Goal: Check status

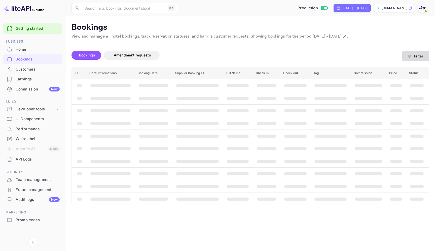
click at [418, 53] on button "Filter" at bounding box center [415, 56] width 27 height 10
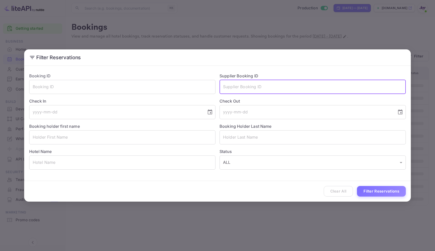
click at [235, 91] on input "text" at bounding box center [313, 87] width 186 height 14
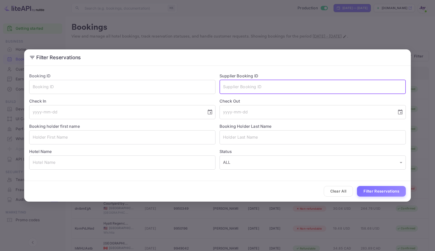
paste input "9973430"
type input "9973430"
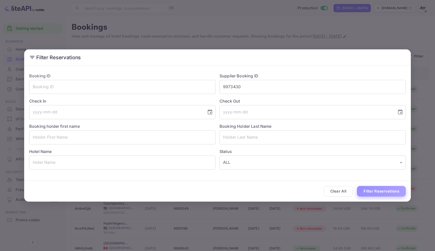
click at [390, 193] on button "Filter Reservations" at bounding box center [381, 191] width 49 height 11
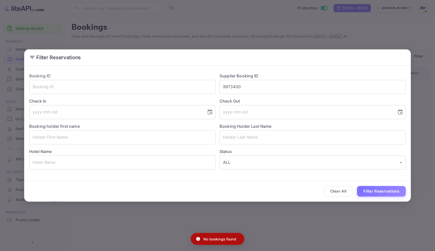
click at [335, 210] on div "Filter Reservations Booking ID ​ Supplier Booking ID 9973430 ​ Check In ​ Check…" at bounding box center [217, 125] width 435 height 251
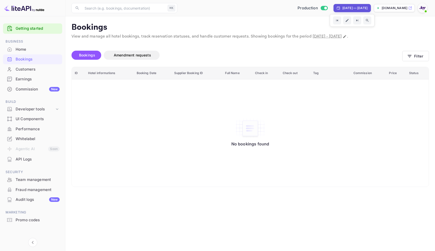
click at [357, 6] on div "[DATE] — [DATE]" at bounding box center [354, 8] width 25 height 5
select select "8"
select select "2025"
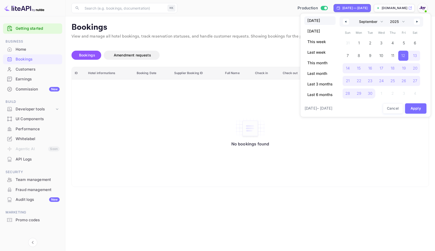
click at [314, 20] on span "Today" at bounding box center [319, 20] width 31 height 9
select select "9"
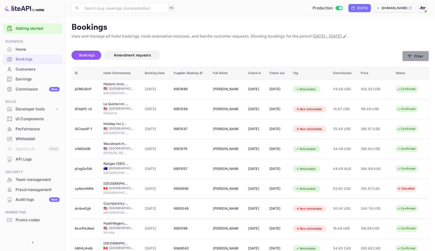
click at [411, 55] on icon "button" at bounding box center [409, 56] width 5 height 5
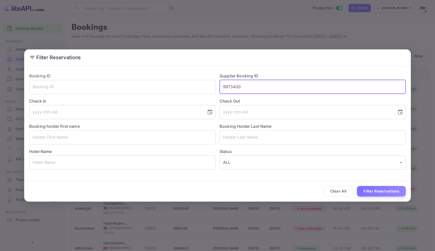
click at [263, 87] on input "9973430" at bounding box center [313, 87] width 186 height 14
drag, startPoint x: 243, startPoint y: 88, endPoint x: 193, endPoint y: 87, distance: 49.9
click at [193, 87] on div "Booking ID ​ Supplier Booking ID 9973430 ​ Check In ​ Check Out ​ Booking holde…" at bounding box center [215, 119] width 381 height 101
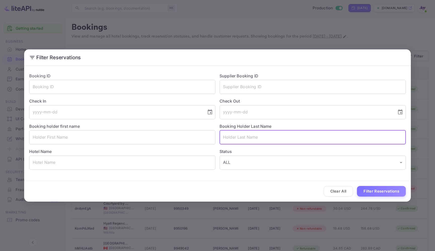
click at [236, 135] on input "text" at bounding box center [313, 137] width 186 height 14
type input "Ruiz"
click at [398, 195] on button "Filter Reservations" at bounding box center [381, 191] width 49 height 11
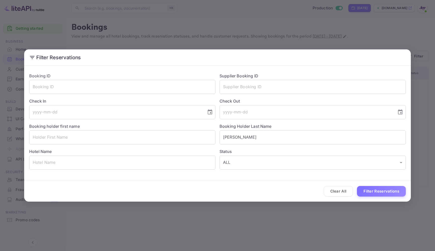
click at [318, 28] on div "Filter Reservations Booking ID ​ Supplier Booking ID ​ Check In ​ Check Out ​ B…" at bounding box center [217, 125] width 435 height 251
